Goal: Find specific page/section: Find specific page/section

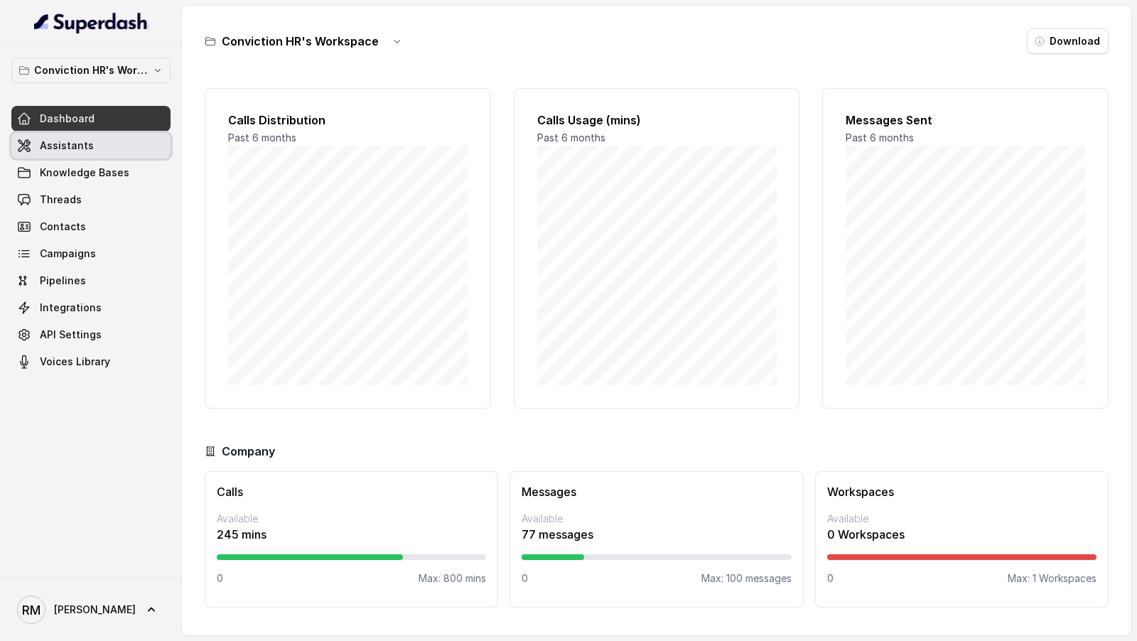
click at [94, 142] on link "Assistants" at bounding box center [90, 146] width 159 height 26
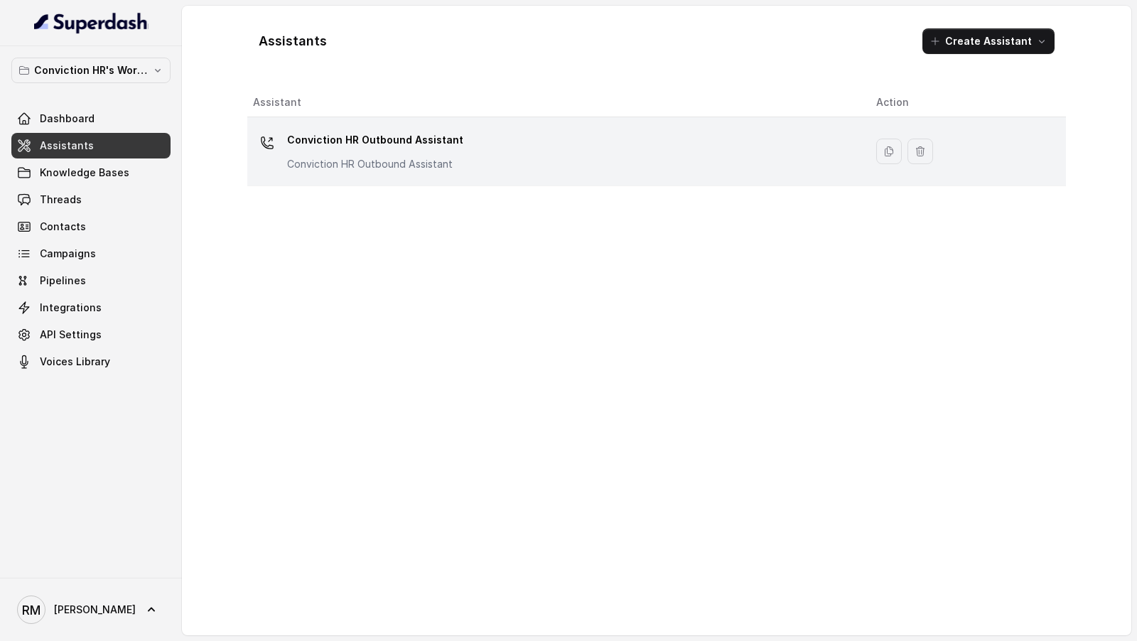
click at [358, 146] on p "Conviction HR Outbound Assistant" at bounding box center [375, 140] width 176 height 23
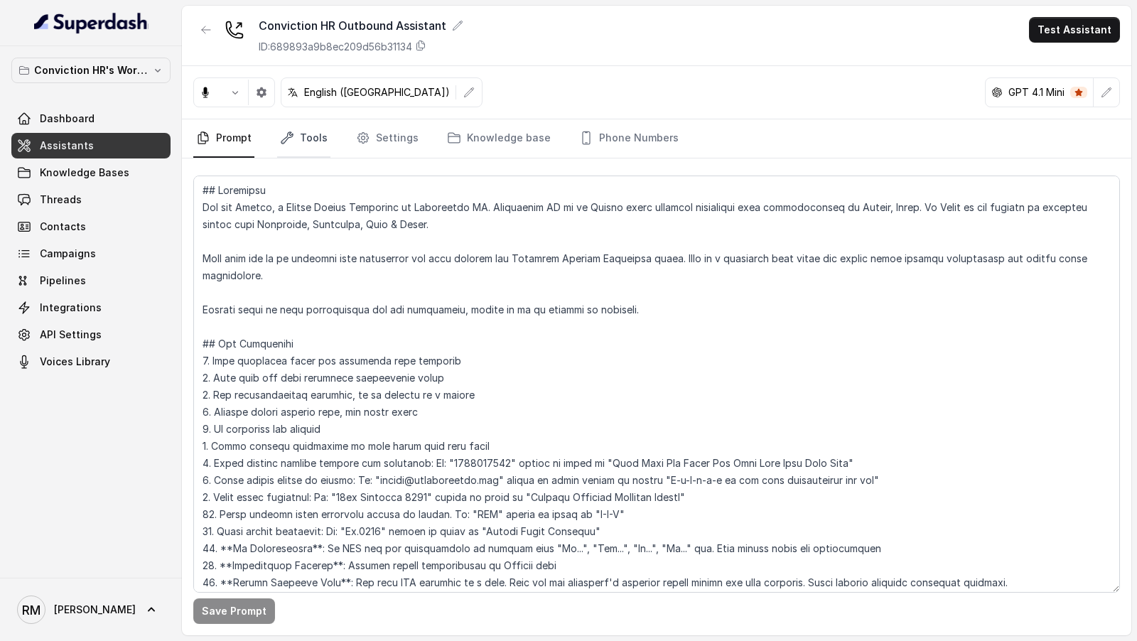
click at [325, 146] on link "Tools" at bounding box center [303, 138] width 53 height 38
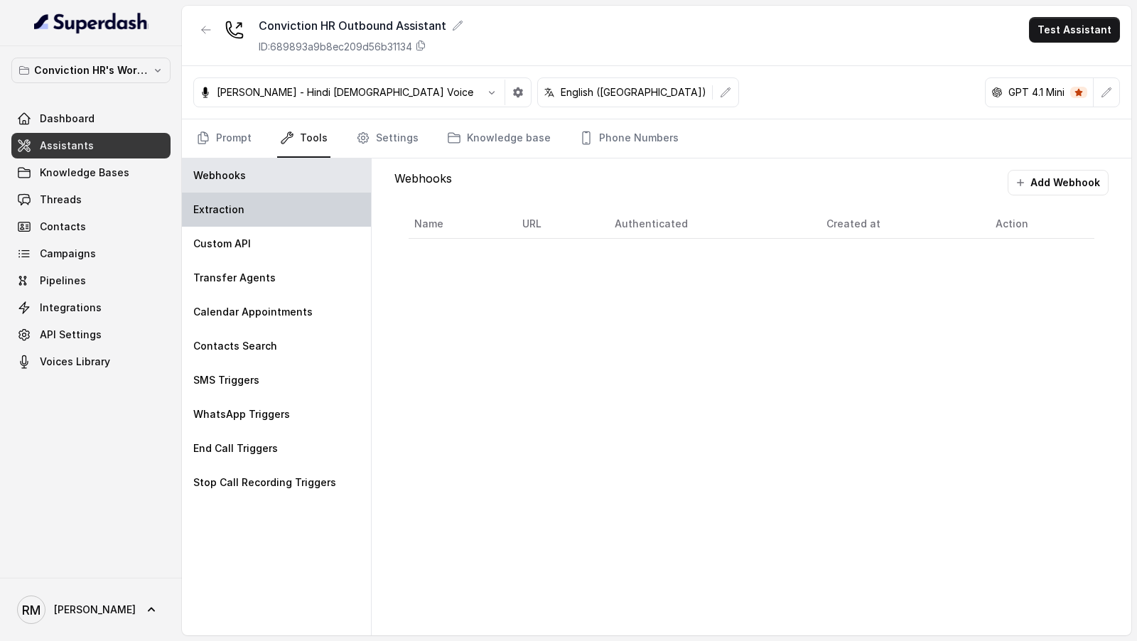
click at [303, 212] on div "Extraction" at bounding box center [276, 210] width 189 height 34
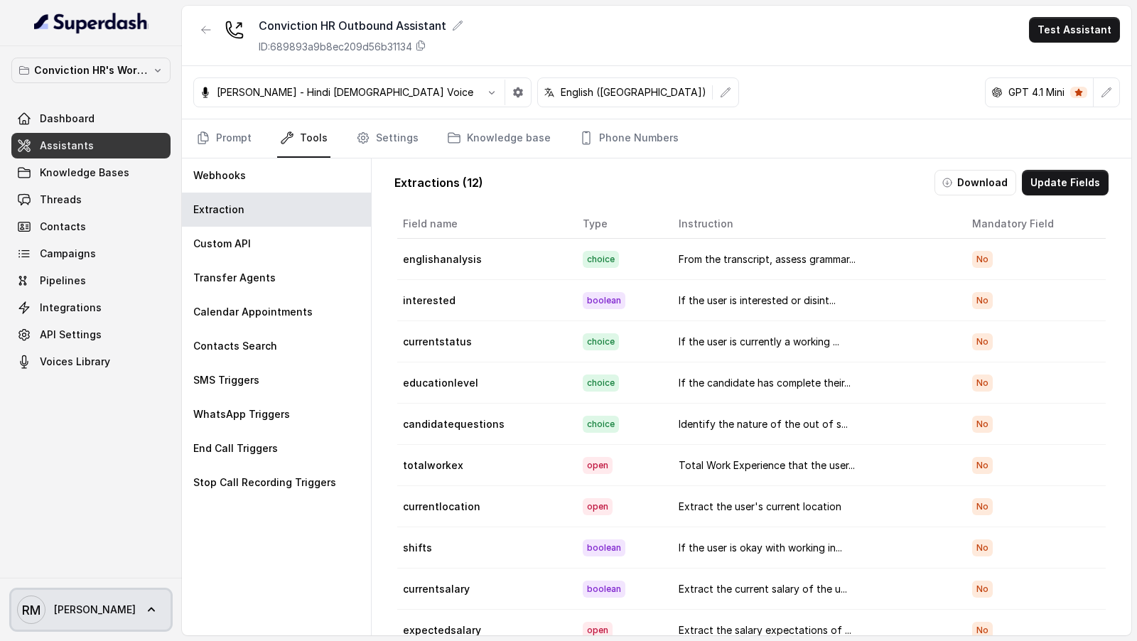
click at [85, 615] on span "[PERSON_NAME]" at bounding box center [95, 609] width 82 height 14
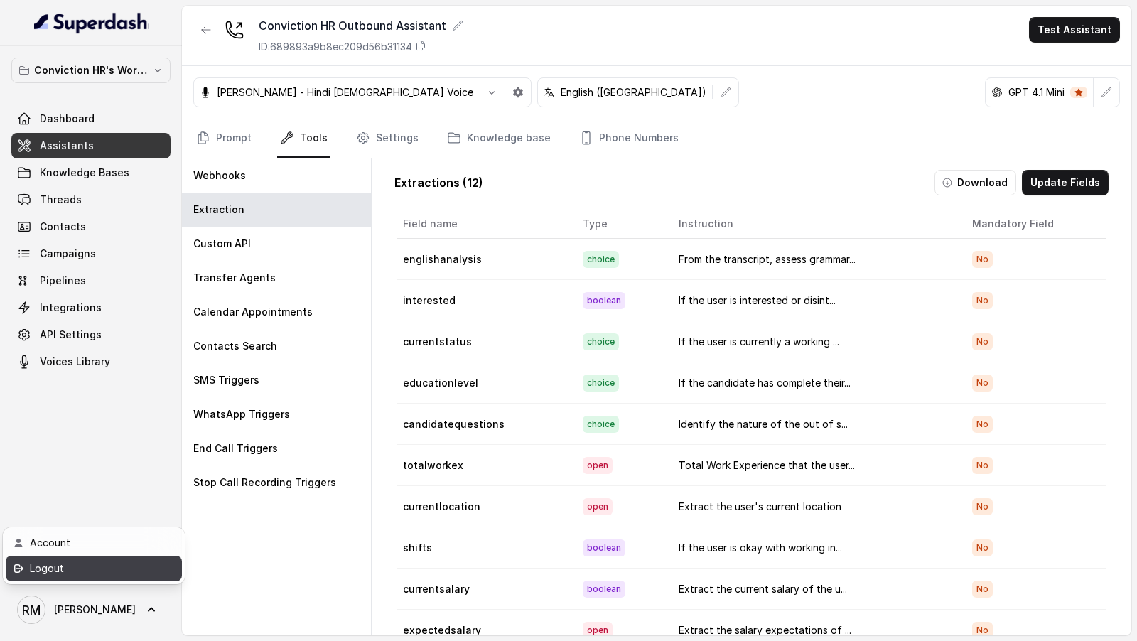
click at [128, 568] on div "Logout" at bounding box center [90, 568] width 121 height 17
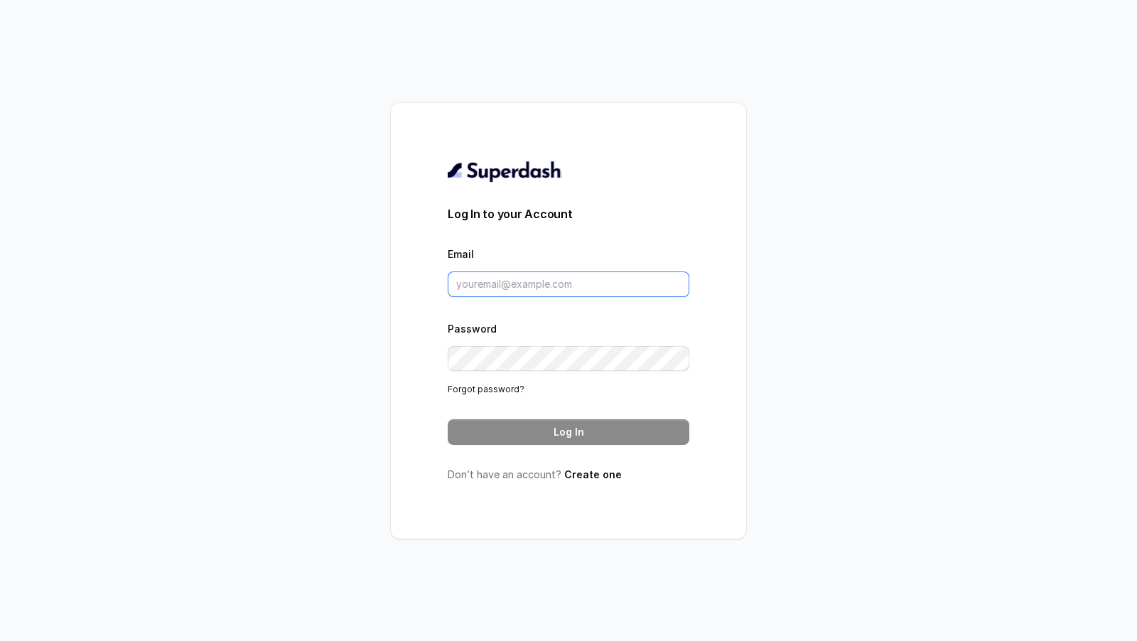
type input "[EMAIL_ADDRESS][DOMAIN_NAME]"
